Goal: Transaction & Acquisition: Subscribe to service/newsletter

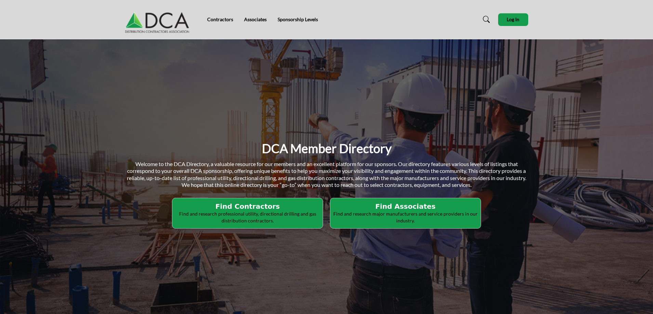
click at [270, 207] on h2 "Find Contractors" at bounding box center [247, 206] width 146 height 8
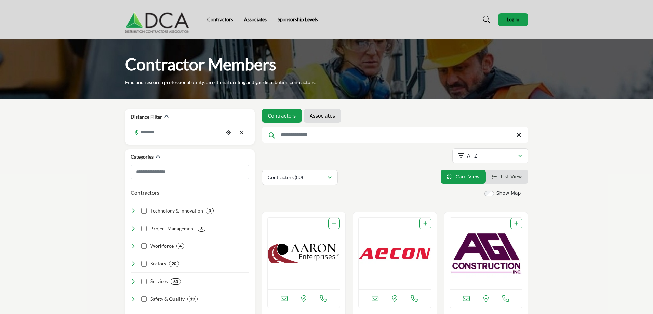
click at [311, 132] on input "Search Keyword" at bounding box center [395, 135] width 266 height 16
type input "**********"
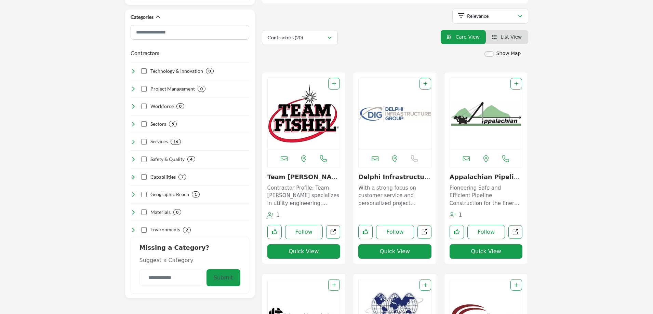
scroll to position [137, 0]
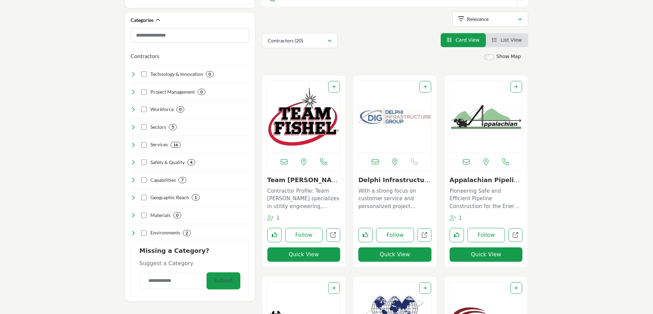
click at [297, 115] on img "Open Listing in new tab" at bounding box center [304, 117] width 72 height 72
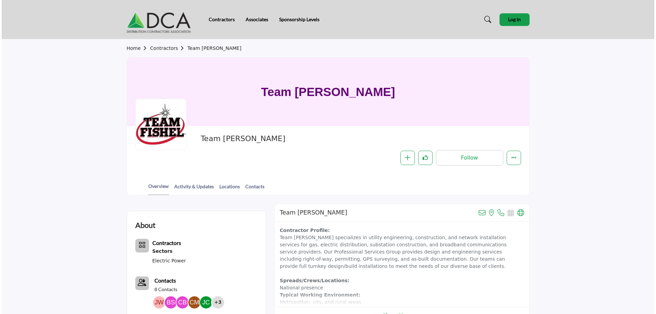
scroll to position [103, 0]
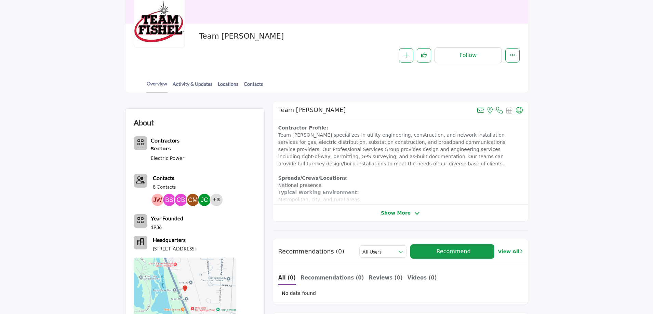
click at [216, 200] on div "+3" at bounding box center [216, 200] width 12 height 12
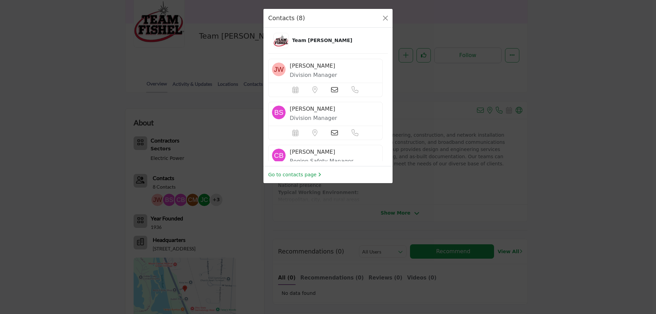
drag, startPoint x: 216, startPoint y: 200, endPoint x: 562, endPoint y: 111, distance: 357.6
click at [562, 111] on div "Contacts (8) Team Fishel John Wells Division Manager" at bounding box center [328, 157] width 656 height 314
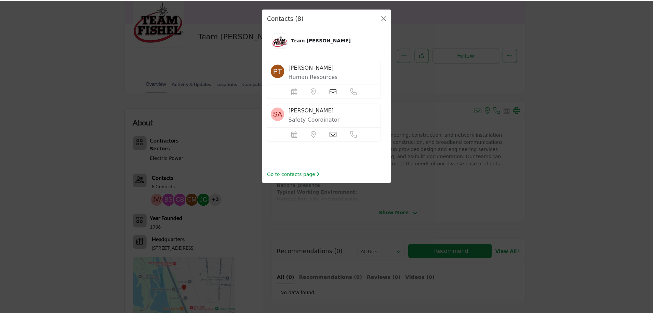
scroll to position [259, 0]
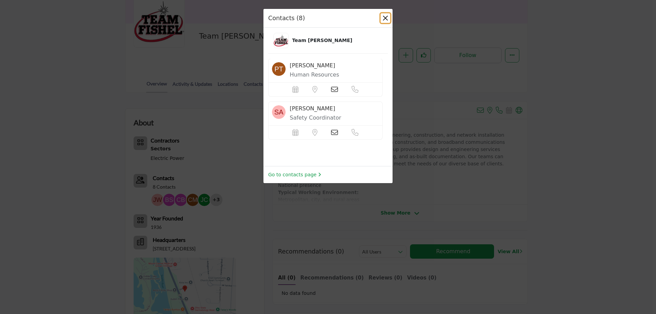
click at [385, 16] on button "Close" at bounding box center [386, 18] width 10 height 10
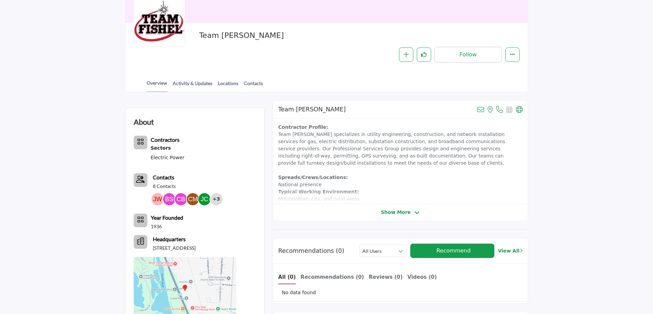
scroll to position [103, 0]
click at [397, 213] on span "Show More" at bounding box center [396, 213] width 30 height 7
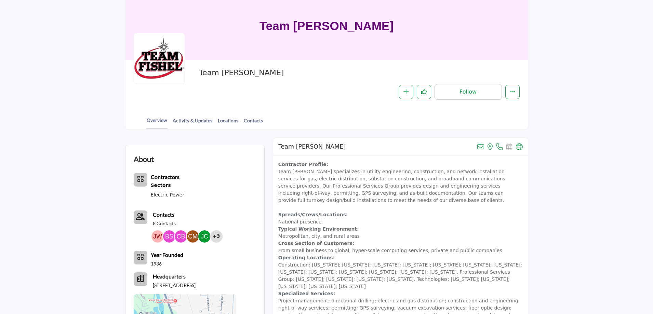
scroll to position [0, 0]
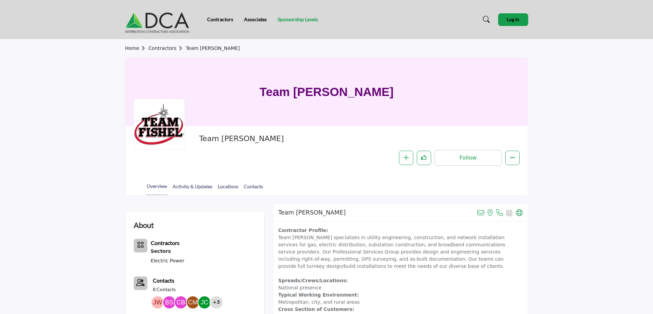
click at [300, 17] on link "Sponsorship Levels" at bounding box center [298, 19] width 40 height 6
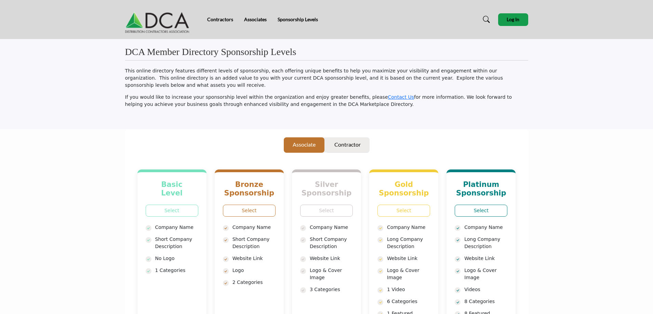
click at [344, 141] on p "Contractor" at bounding box center [347, 145] width 26 height 8
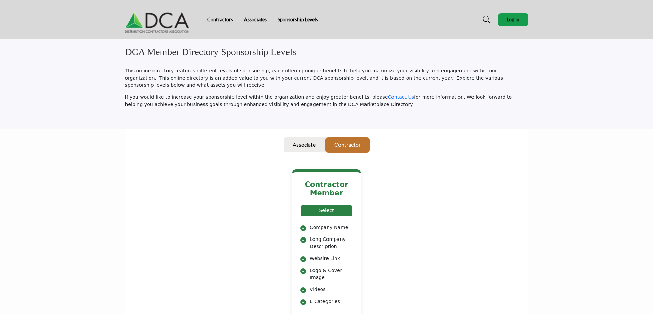
click at [331, 205] on link "Select" at bounding box center [326, 211] width 53 height 12
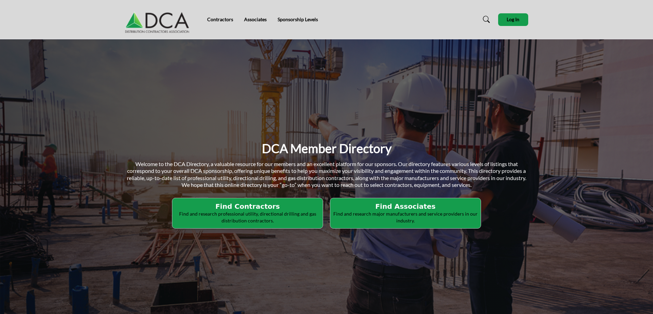
click at [258, 211] on p "Find and research professional utility, directional drilling and gas distributi…" at bounding box center [247, 217] width 146 height 13
